Goal: Information Seeking & Learning: Learn about a topic

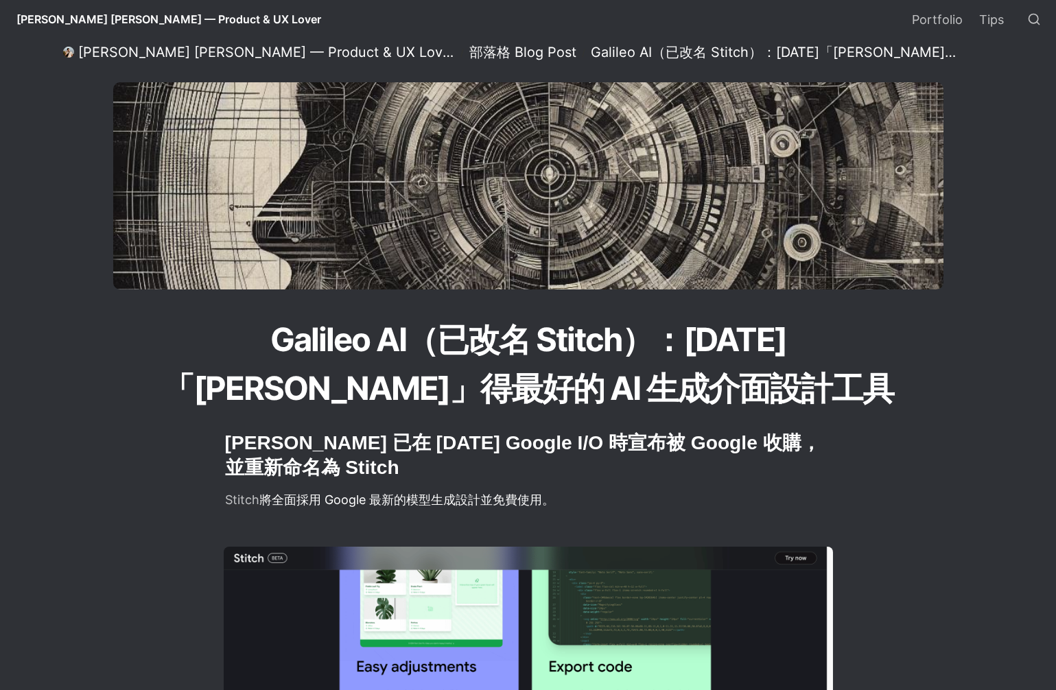
select select "語言翻譯小工具"
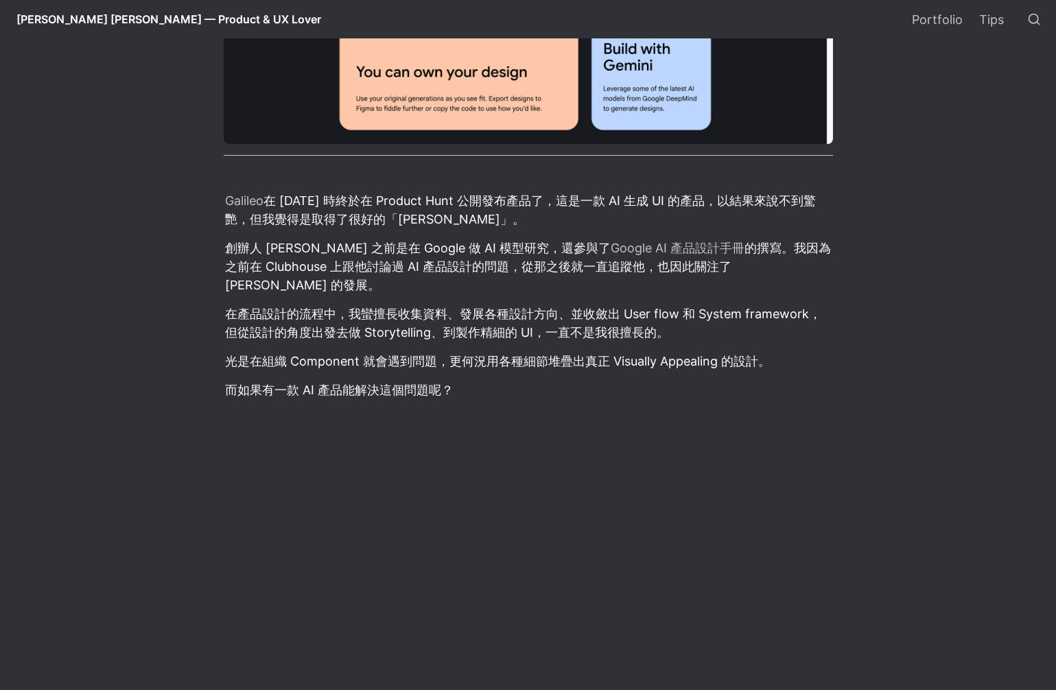
scroll to position [845, 0]
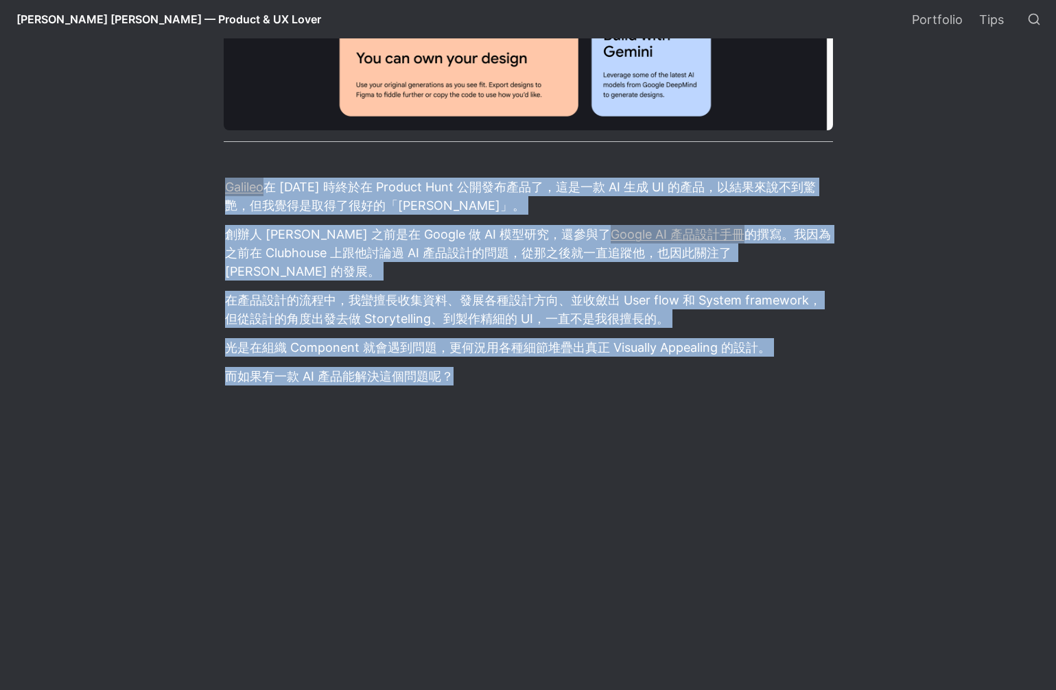
drag, startPoint x: 567, startPoint y: 368, endPoint x: 556, endPoint y: 171, distance: 197.9
click at [556, 169] on div at bounding box center [528, 158] width 609 height 22
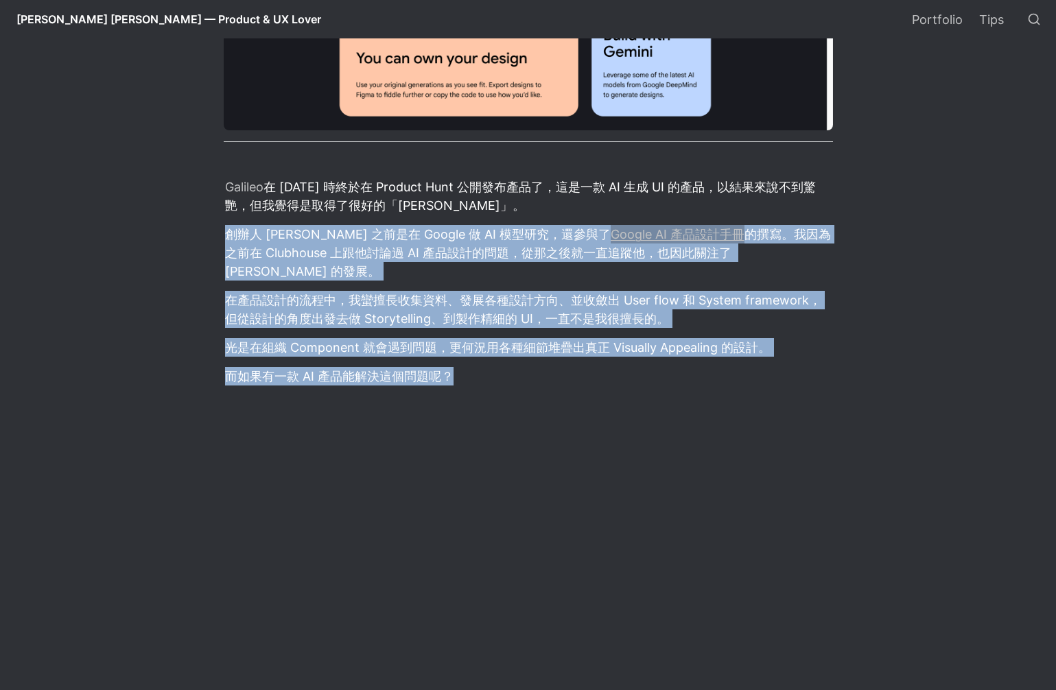
drag, startPoint x: 555, startPoint y: 223, endPoint x: 544, endPoint y: 384, distance: 161.6
click at [544, 388] on div at bounding box center [528, 399] width 609 height 22
drag, startPoint x: 517, startPoint y: 383, endPoint x: 504, endPoint y: 215, distance: 168.6
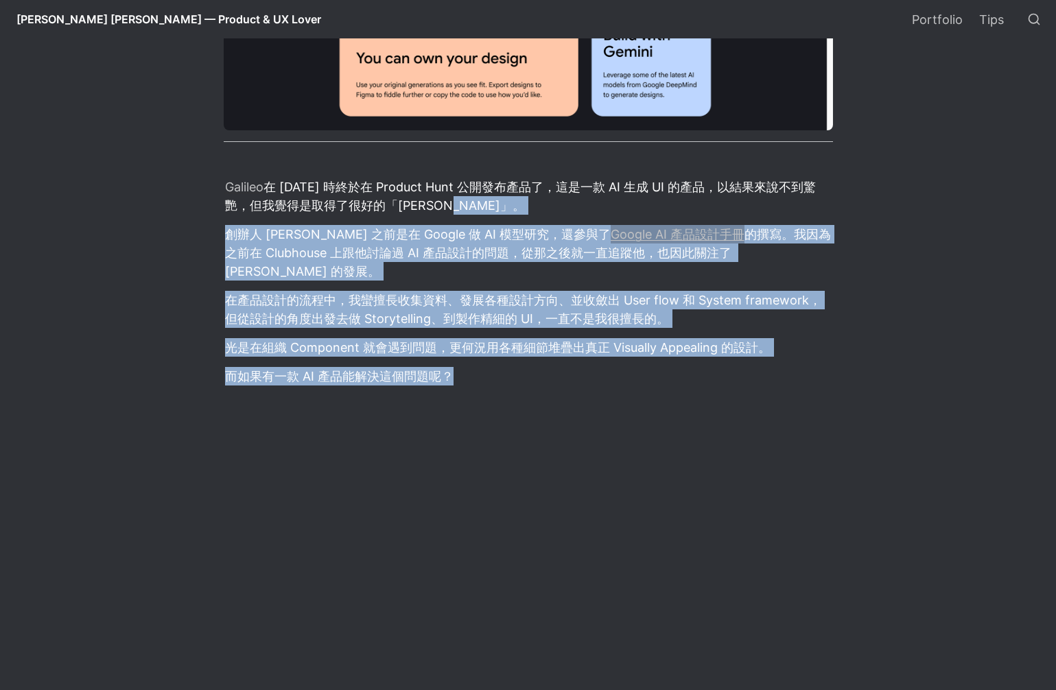
scroll to position [1382, 0]
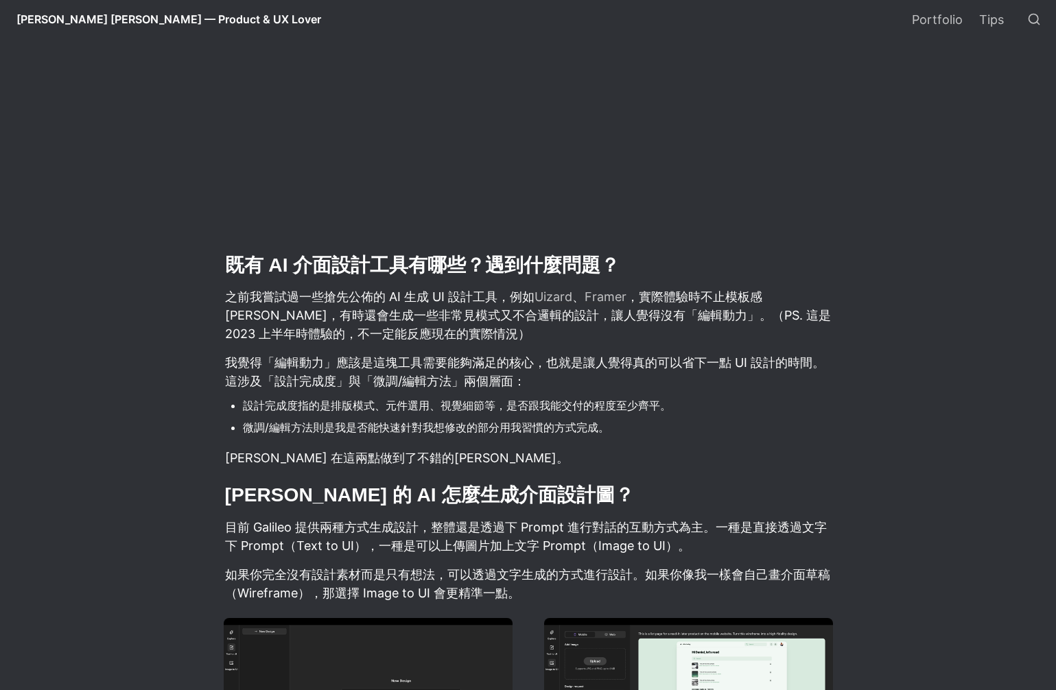
scroll to position [1914, 0]
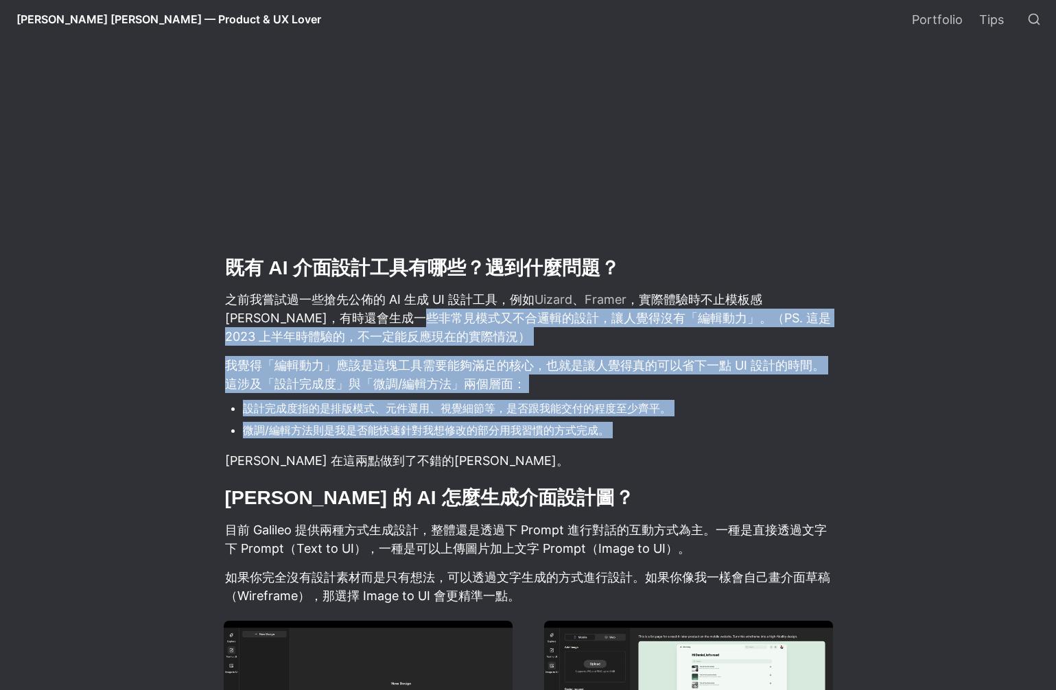
drag, startPoint x: 423, startPoint y: 294, endPoint x: 450, endPoint y: 437, distance: 145.3
click at [583, 449] on p "[PERSON_NAME] 在這兩點做到了不錯的[PERSON_NAME]。" at bounding box center [528, 460] width 609 height 23
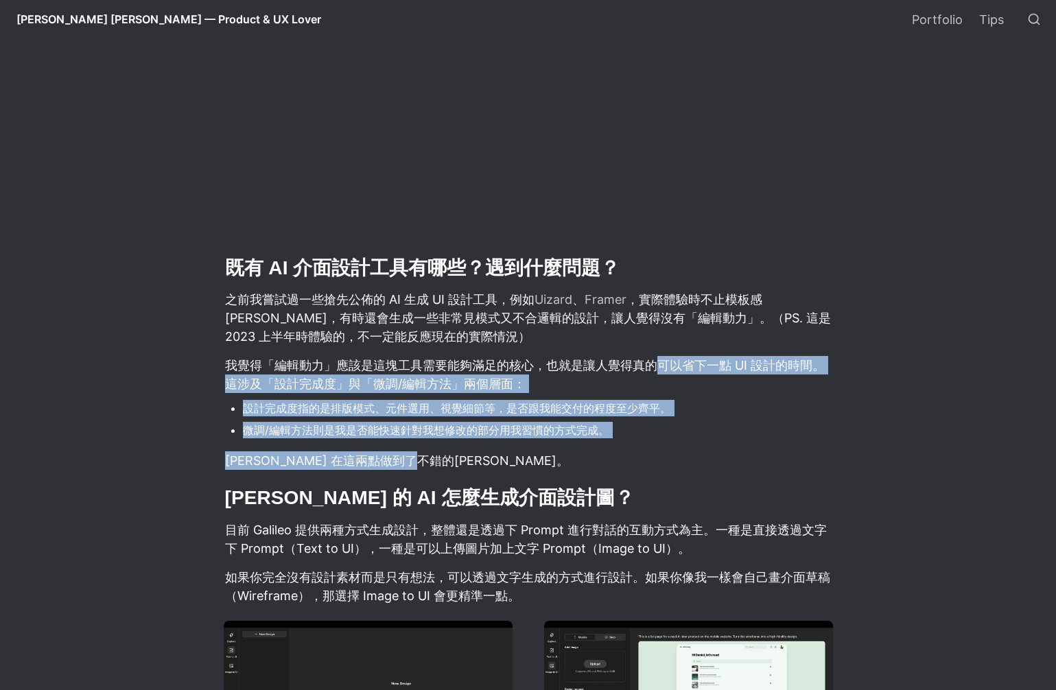
drag, startPoint x: 652, startPoint y: 342, endPoint x: 649, endPoint y: 453, distance: 111.2
click at [649, 453] on p "[PERSON_NAME] 在這兩點做到了不錯的[PERSON_NAME]。" at bounding box center [528, 460] width 609 height 23
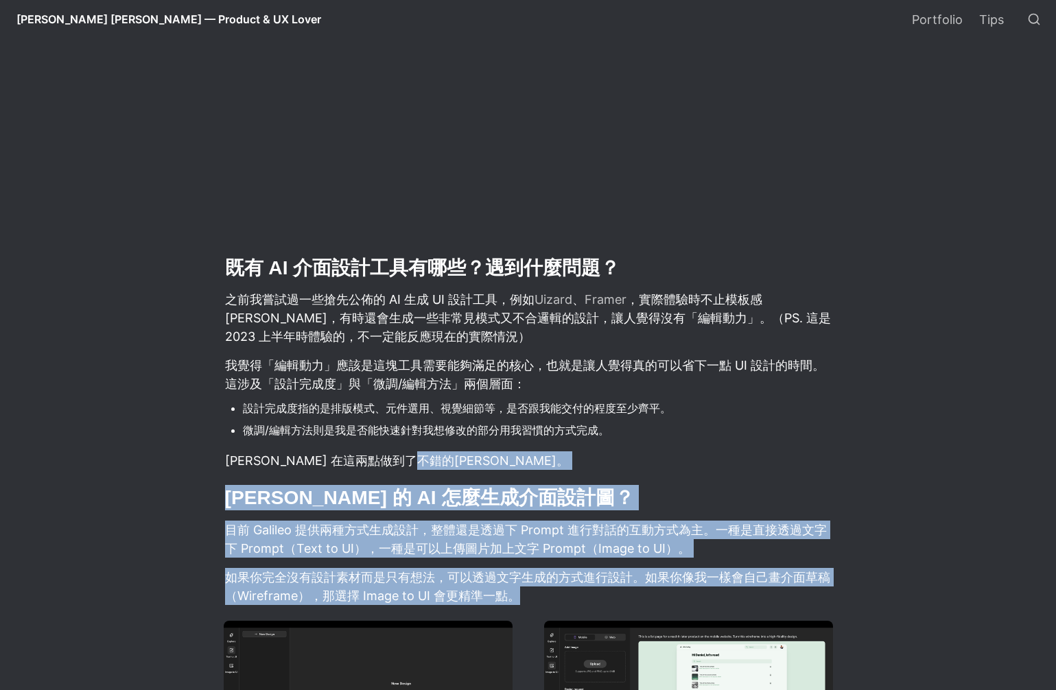
drag, startPoint x: 624, startPoint y: 587, endPoint x: 620, endPoint y: 456, distance: 130.4
drag, startPoint x: 582, startPoint y: 583, endPoint x: 614, endPoint y: 463, distance: 124.3
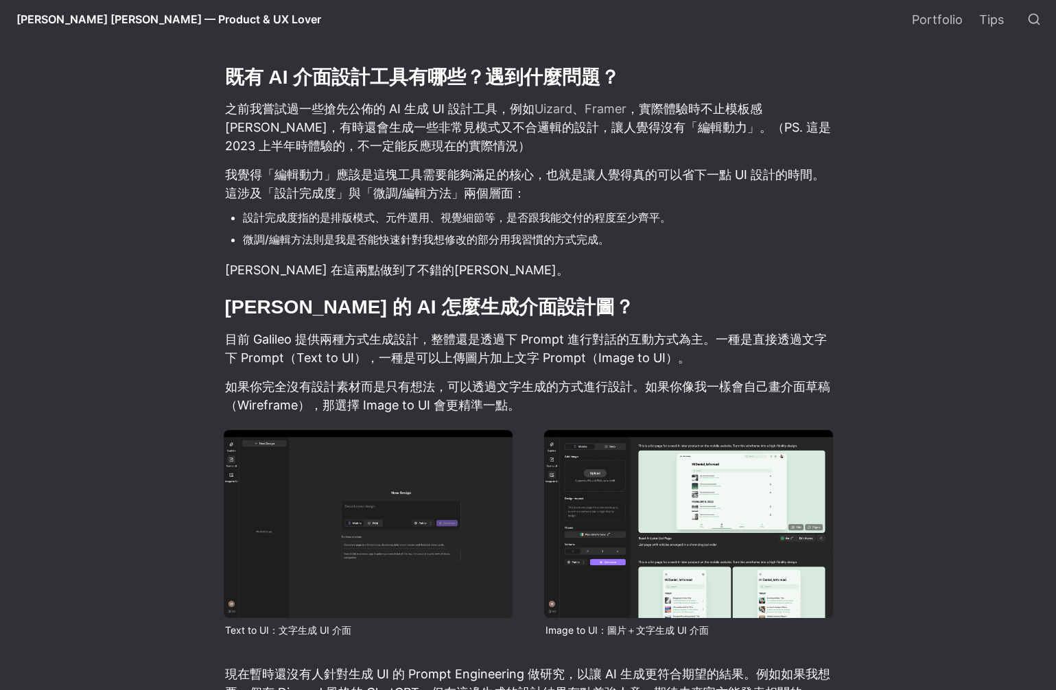
scroll to position [2141, 0]
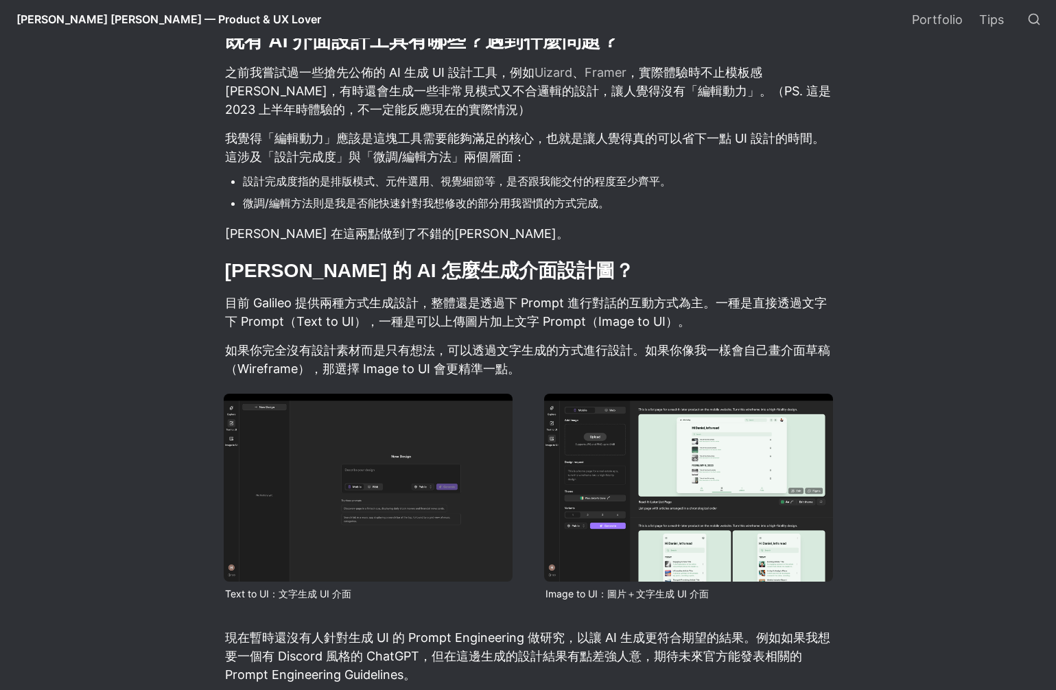
click at [269, 258] on h2 "[PERSON_NAME] 的 AI 怎麼生成介面設計圖？" at bounding box center [528, 270] width 609 height 29
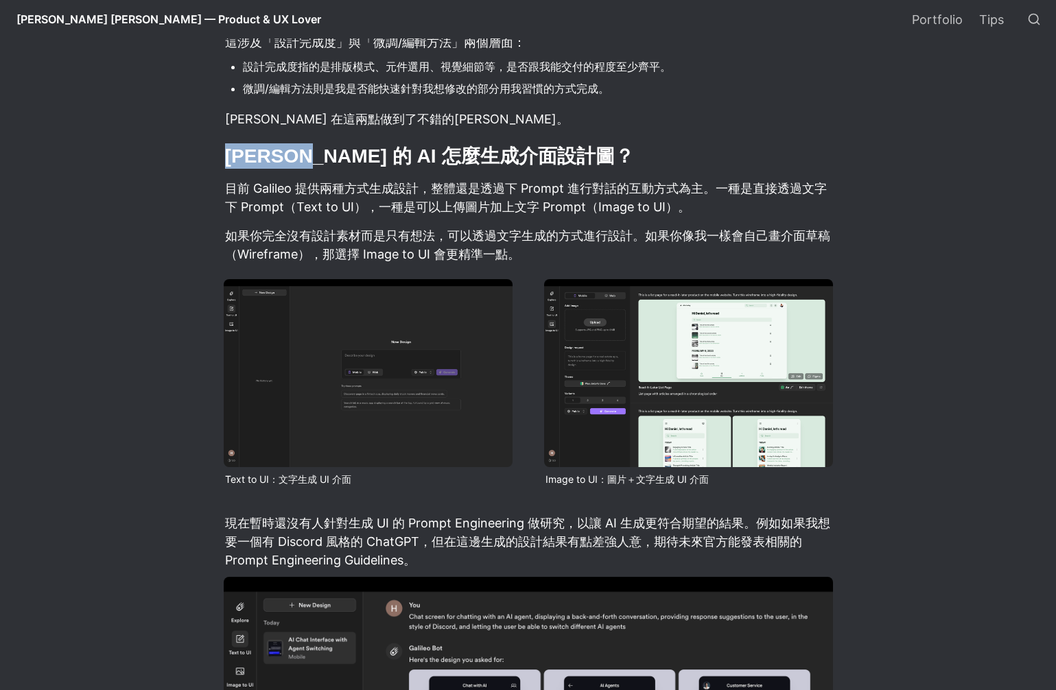
scroll to position [2294, 0]
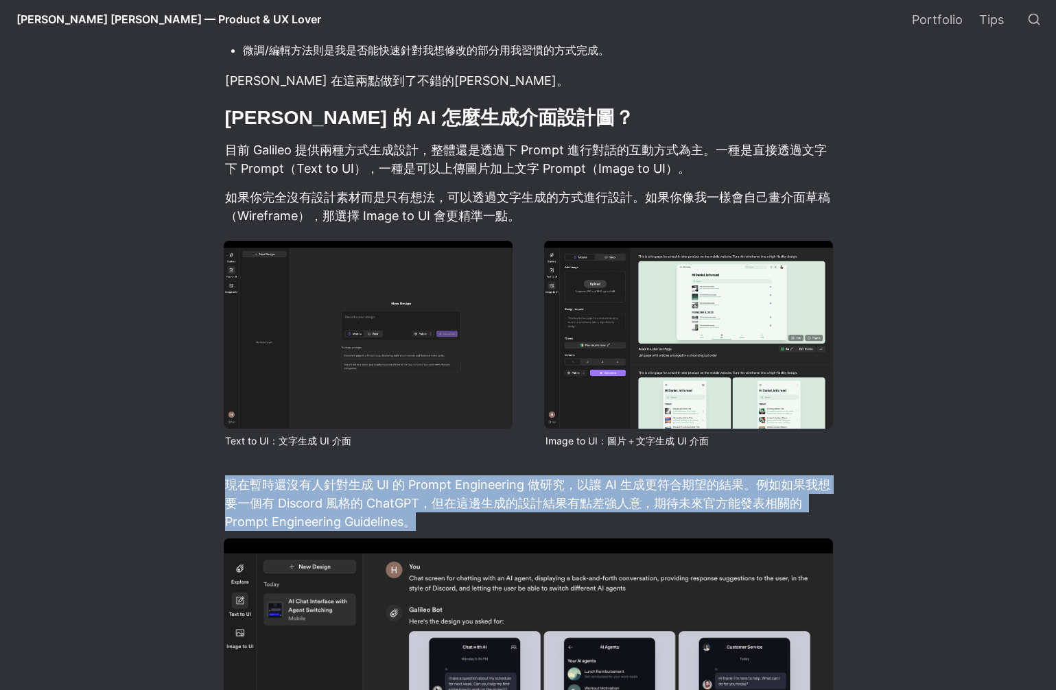
drag, startPoint x: 554, startPoint y: 503, endPoint x: 560, endPoint y: 456, distance: 47.2
click at [560, 473] on p "現在暫時還沒有人針對生成 UI 的 Prompt Engineering 做研究，以讓 AI 生成更符合期望的結果。例如如果我想要一個有 Discord 風格…" at bounding box center [528, 503] width 609 height 60
drag, startPoint x: 560, startPoint y: 507, endPoint x: 560, endPoint y: 455, distance: 52.1
click at [560, 455] on article "Galileo 已在 [DATE] Google I/O 時宣布被 Google 收購，並重新命名為 Stitch Stitch 將全面採用 Google 最…" at bounding box center [528, 472] width 741 height 4630
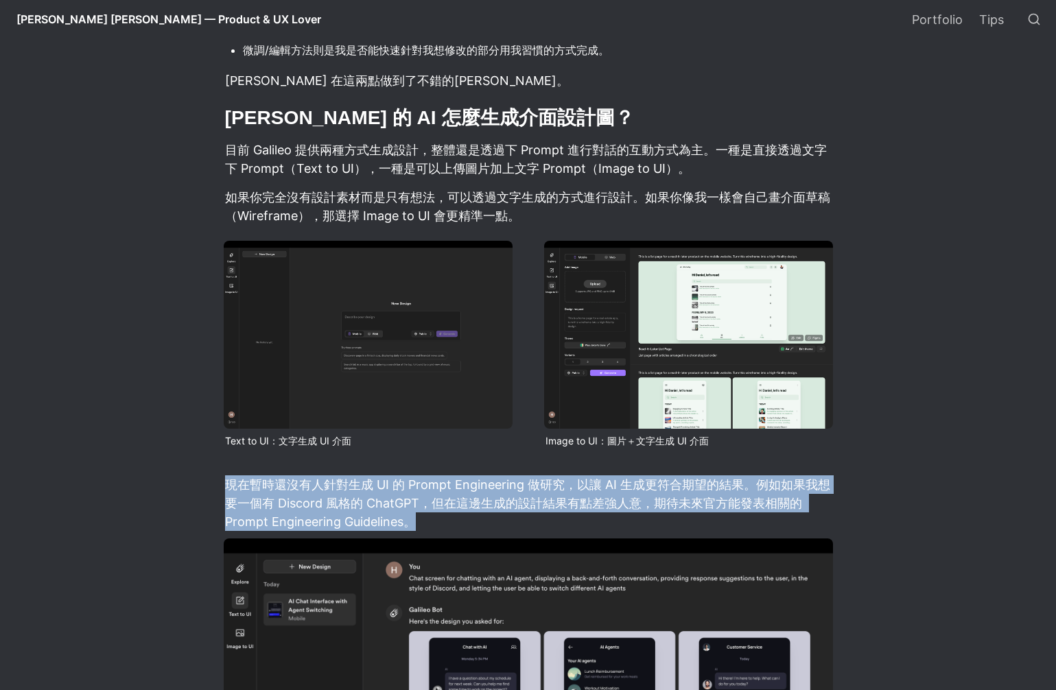
click at [560, 455] on article "Galileo 已在 [DATE] Google I/O 時宣布被 Google 收購，並重新命名為 Stitch Stitch 將全面採用 Google 最…" at bounding box center [528, 472] width 741 height 4630
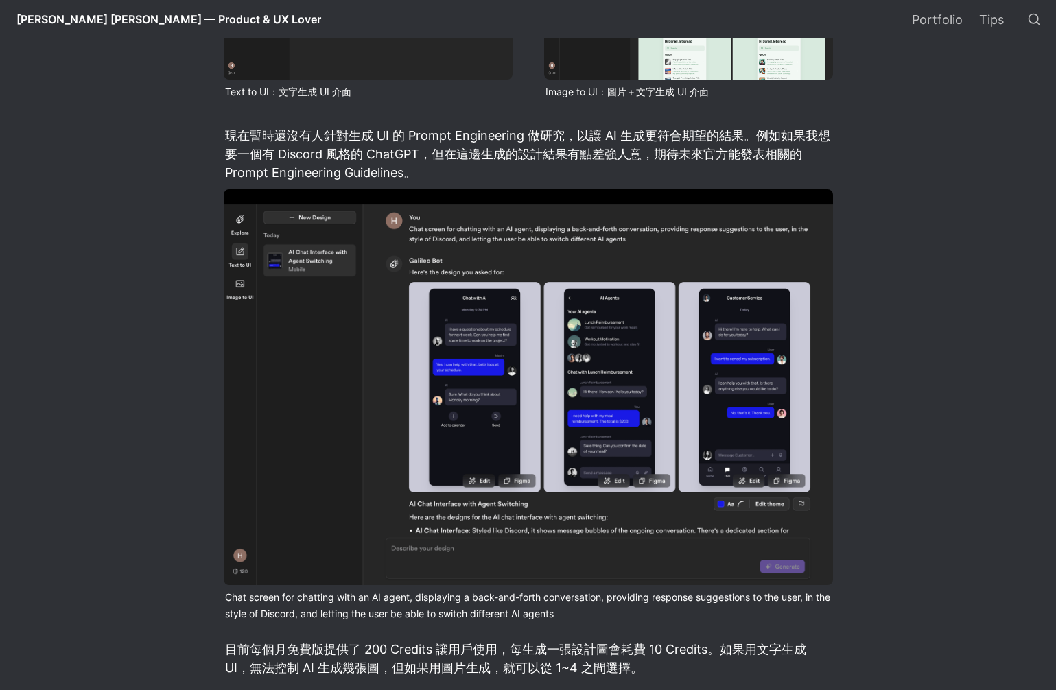
scroll to position [2870, 0]
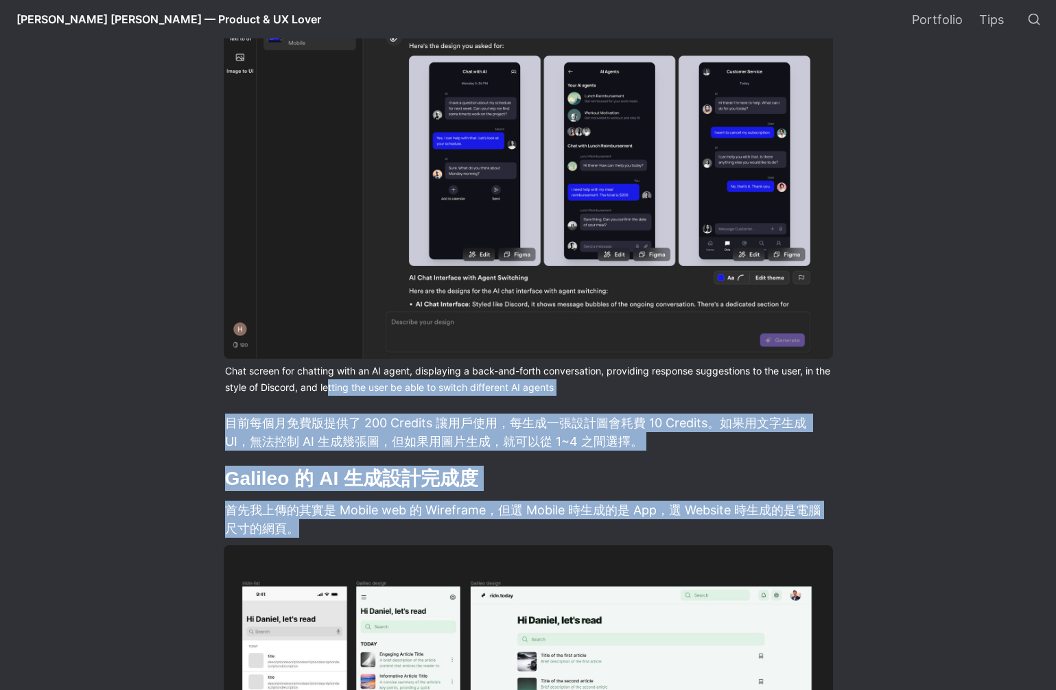
drag, startPoint x: 349, startPoint y: 451, endPoint x: 350, endPoint y: 511, distance: 59.7
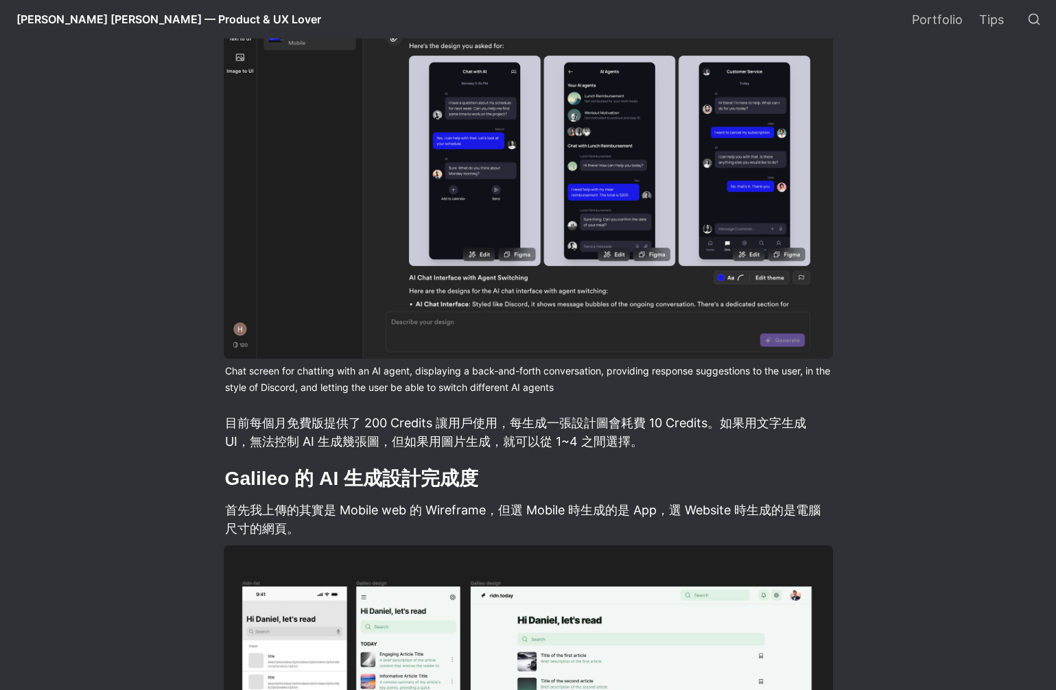
click at [561, 511] on p "首先我上傳的其實是 Mobile web 的 Wireframe，但選 Mobile 時生成的是 App，選 Website 時生成的是電腦尺寸的網頁。" at bounding box center [528, 519] width 609 height 41
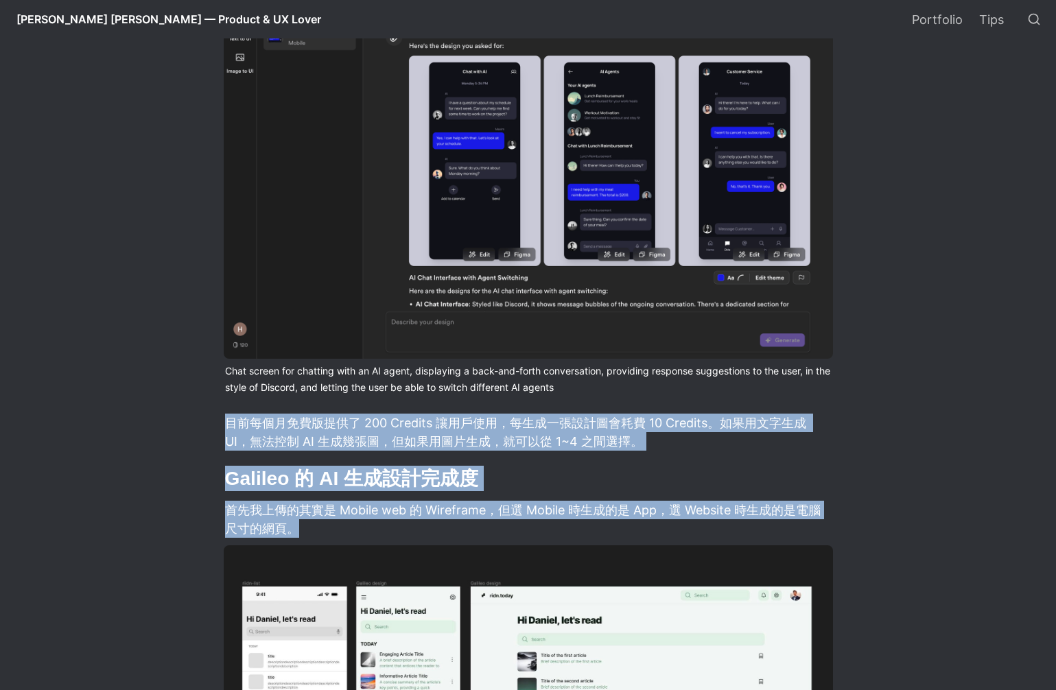
drag, startPoint x: 622, startPoint y: 511, endPoint x: 649, endPoint y: 391, distance: 123.2
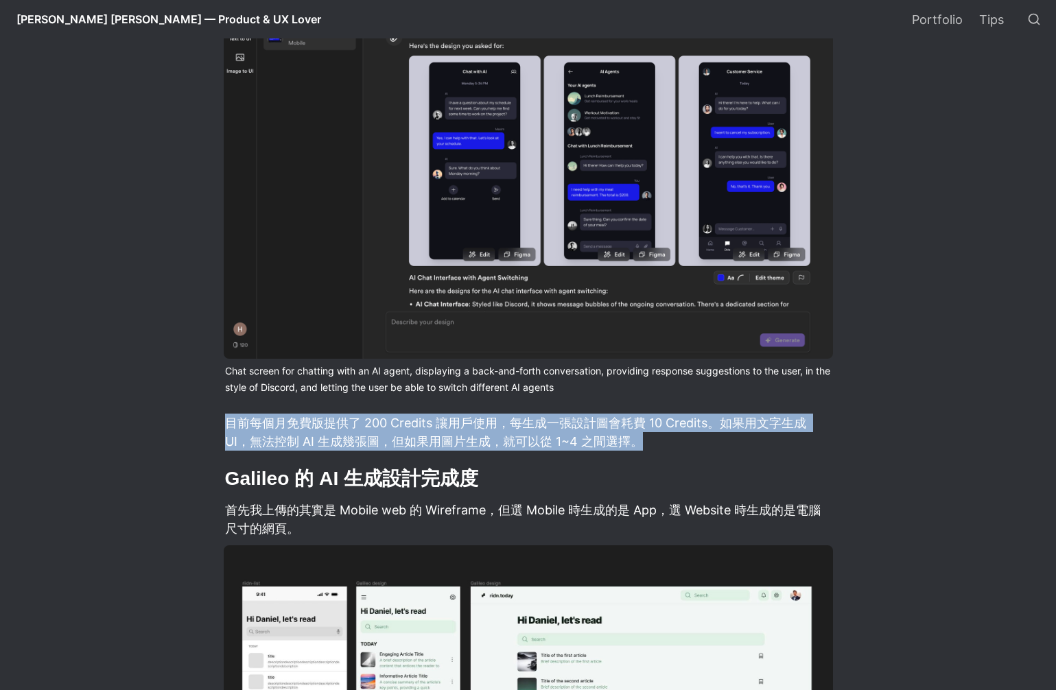
drag, startPoint x: 656, startPoint y: 425, endPoint x: 659, endPoint y: 385, distance: 40.6
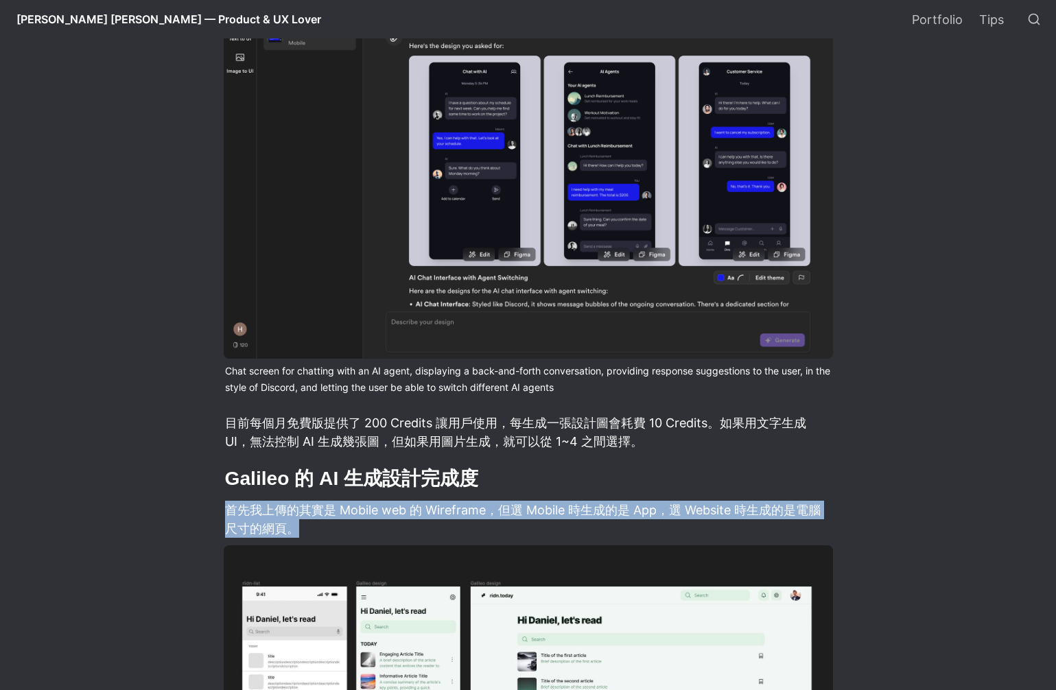
drag, startPoint x: 674, startPoint y: 515, endPoint x: 675, endPoint y: 450, distance: 65.2
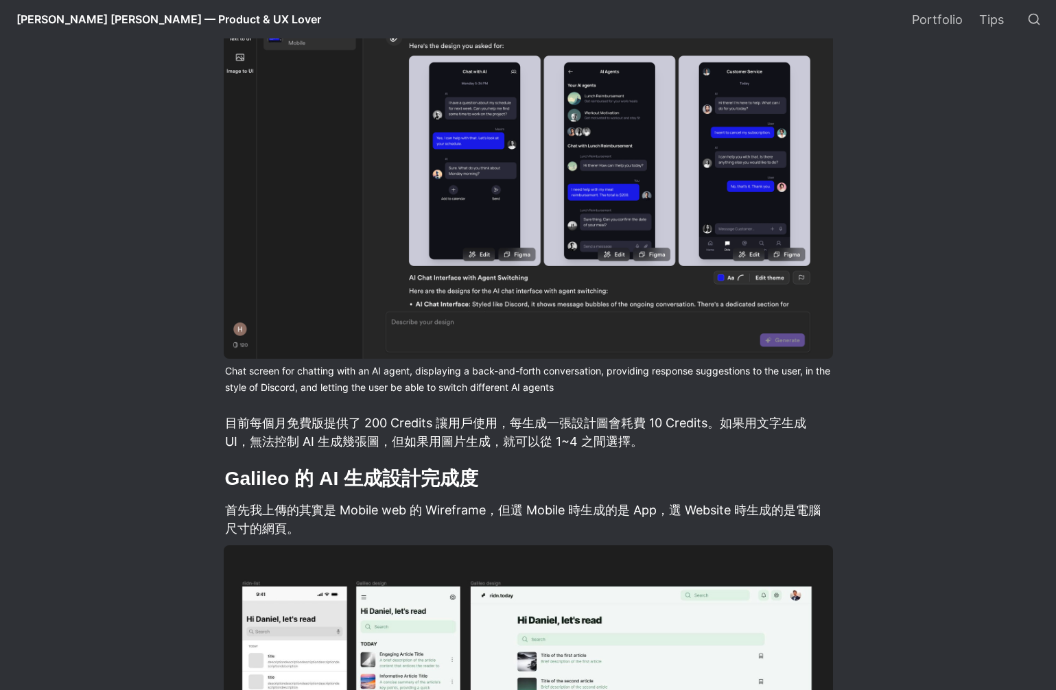
click at [675, 464] on h2 "Galileo 的 AI 生成設計完成度" at bounding box center [528, 478] width 609 height 29
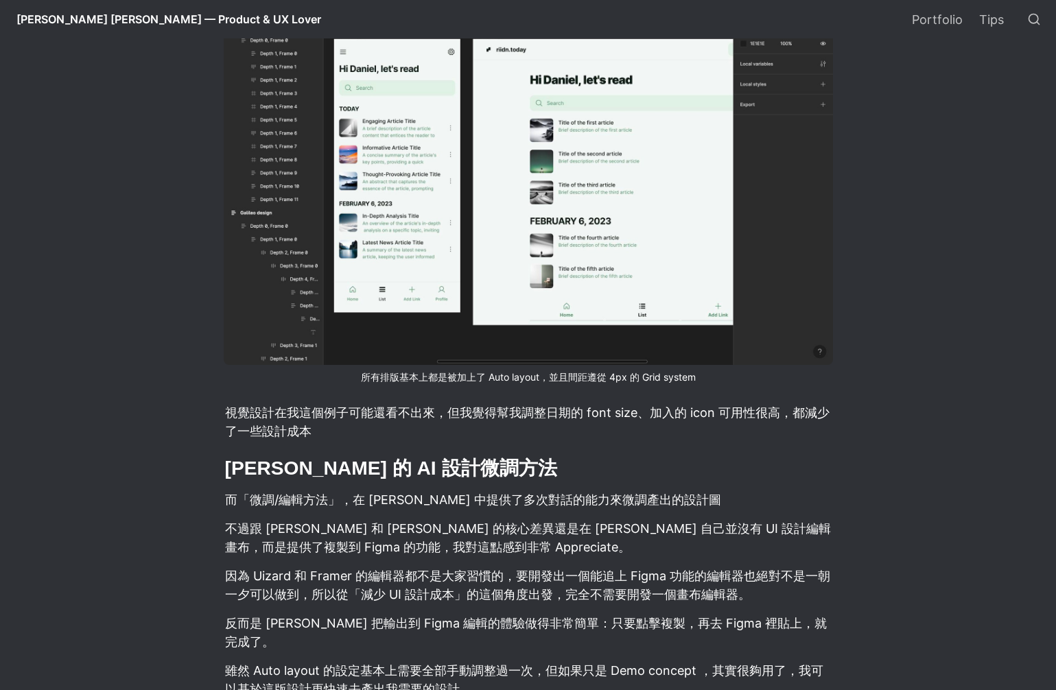
scroll to position [3877, 0]
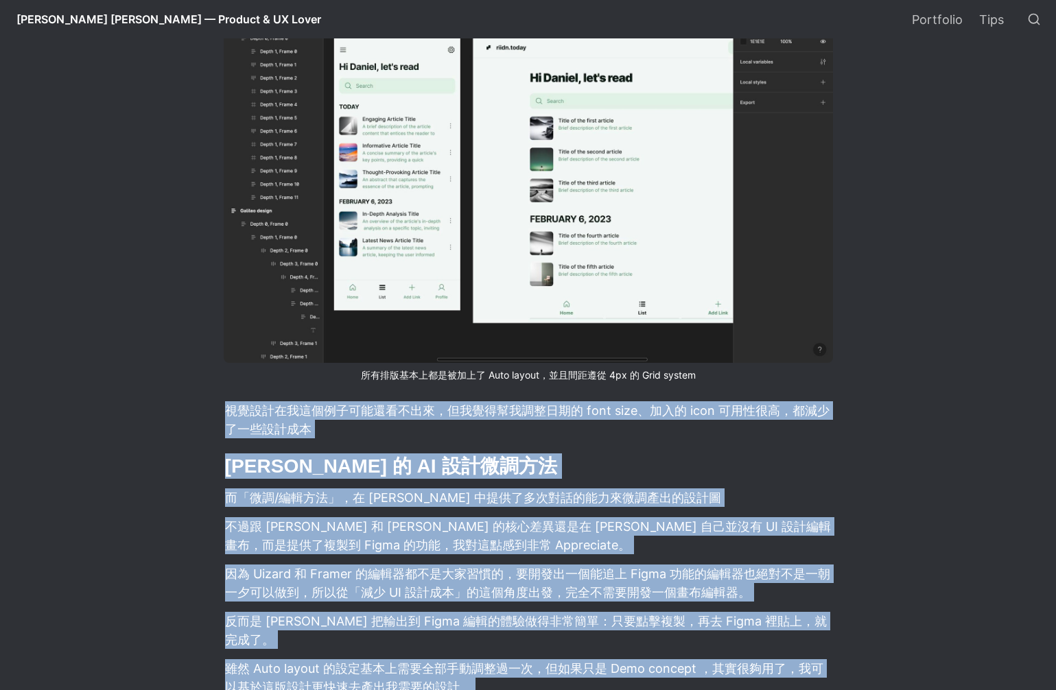
drag, startPoint x: 678, startPoint y: 384, endPoint x: 650, endPoint y: 671, distance: 288.2
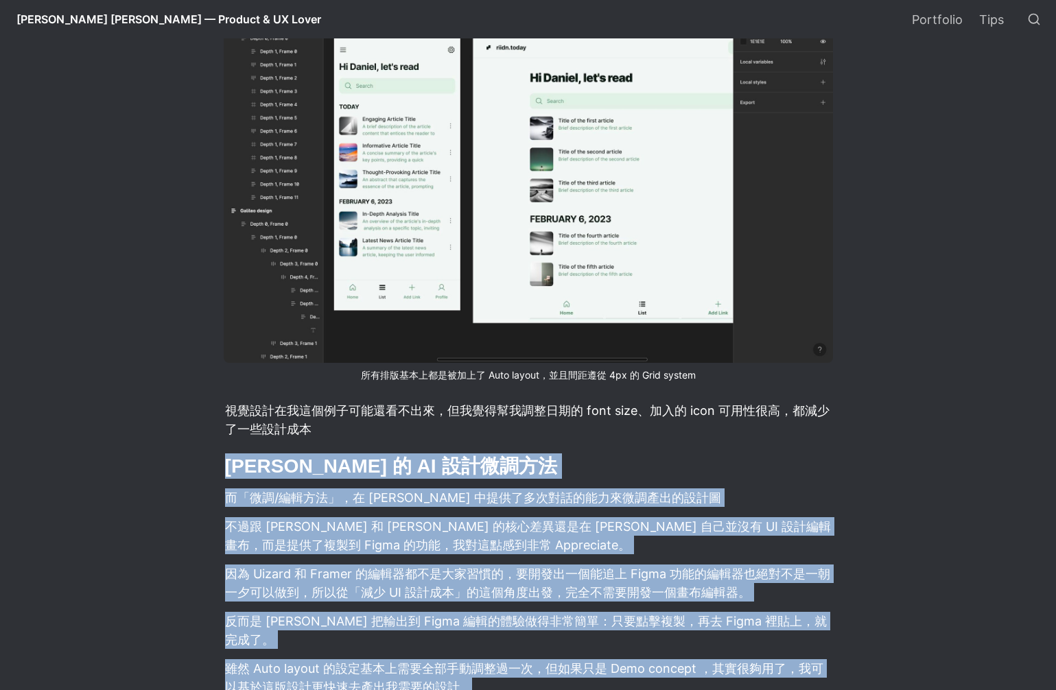
drag, startPoint x: 613, startPoint y: 666, endPoint x: 611, endPoint y: 434, distance: 231.9
click at [611, 451] on h2 "[PERSON_NAME] 的 AI 設計微調方法" at bounding box center [528, 465] width 609 height 29
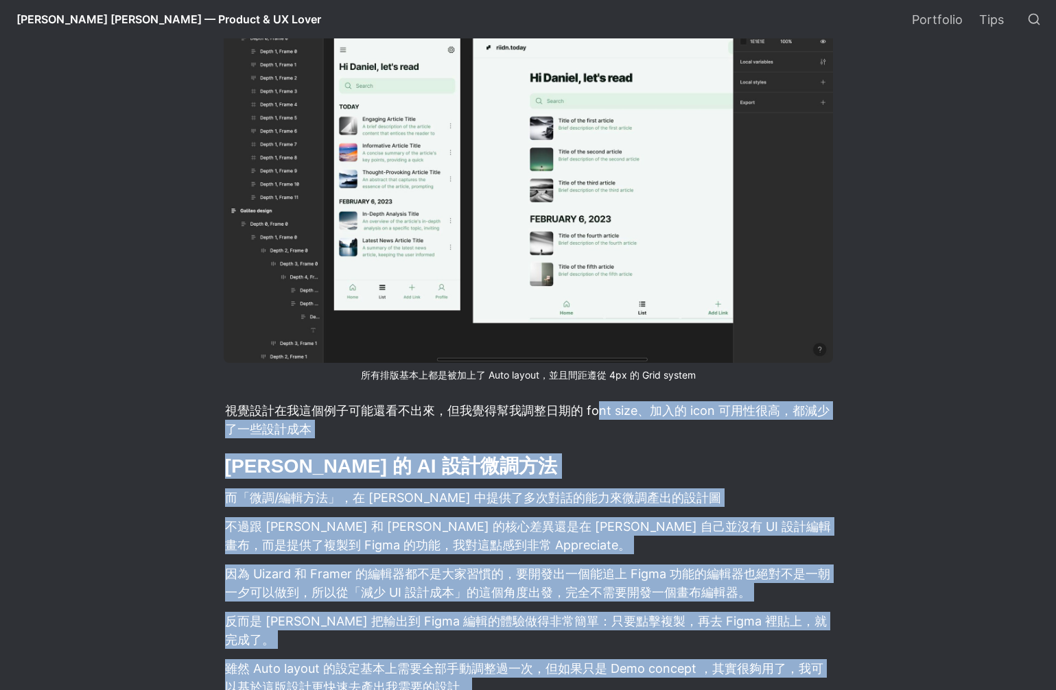
drag, startPoint x: 562, startPoint y: 648, endPoint x: 599, endPoint y: 394, distance: 256.5
click at [599, 399] on p "視覺設計在我這個例子可能還看不出來，但我覺得幫我調整日期的 font size、加入的 icon 可用性很高，都減少了一些設計成本" at bounding box center [528, 419] width 609 height 41
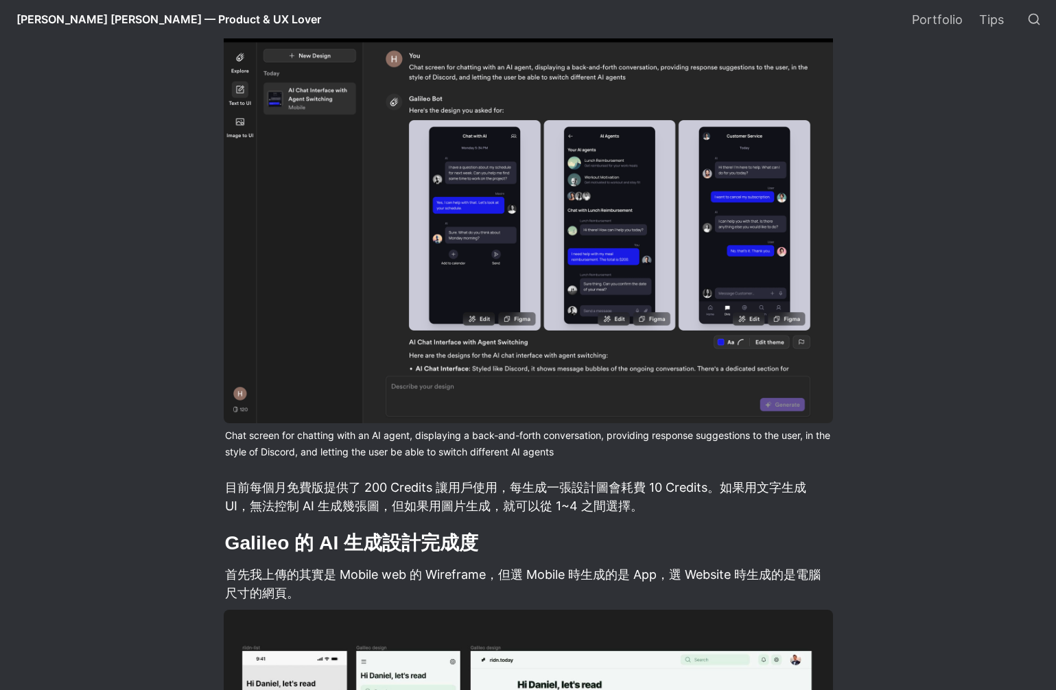
scroll to position [2486, 0]
